Goal: Task Accomplishment & Management: Use online tool/utility

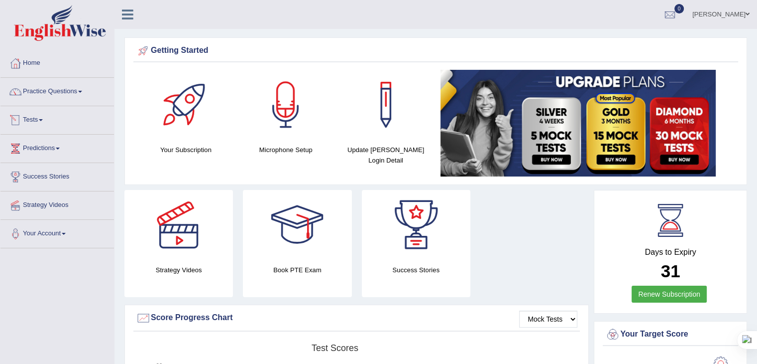
click at [28, 120] on link "Tests" at bounding box center [57, 118] width 114 height 25
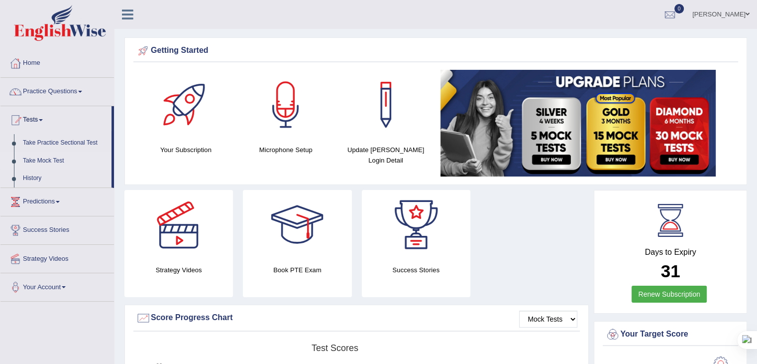
click at [40, 160] on link "Take Mock Test" at bounding box center [64, 161] width 93 height 18
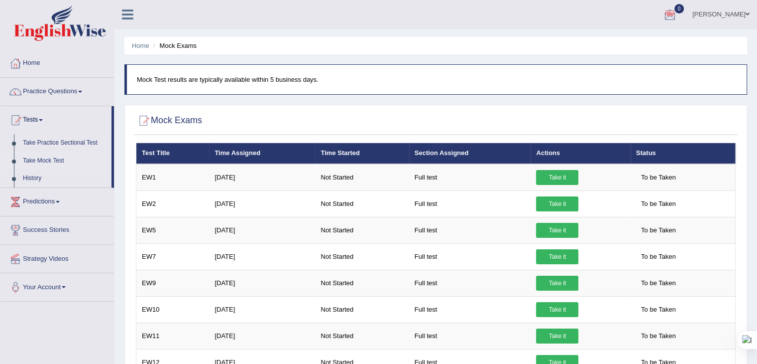
click at [143, 49] on li "Home" at bounding box center [140, 45] width 17 height 9
click at [140, 46] on link "Home" at bounding box center [140, 45] width 17 height 7
